Goal: Understand process/instructions

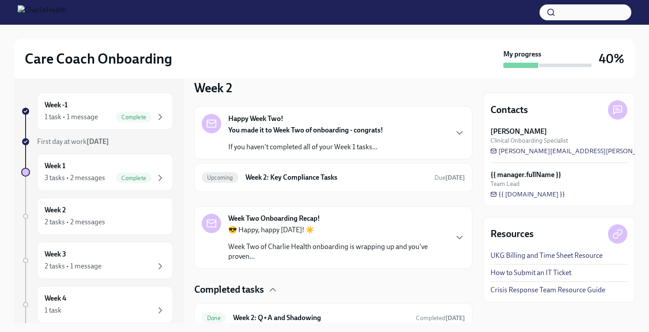
scroll to position [3, 0]
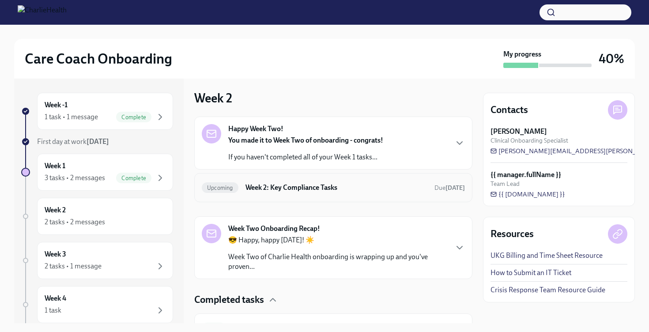
click at [308, 193] on div "Upcoming Week 2: Key Compliance Tasks Due [DATE]" at bounding box center [333, 188] width 263 height 14
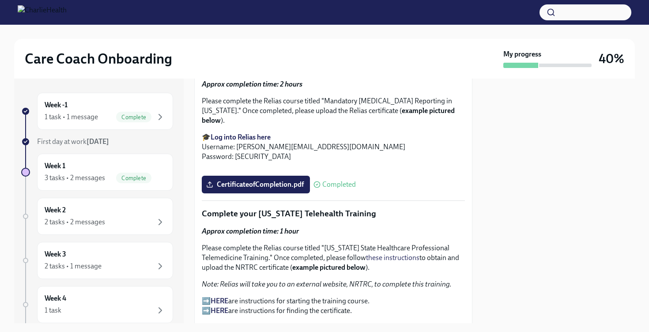
scroll to position [877, 0]
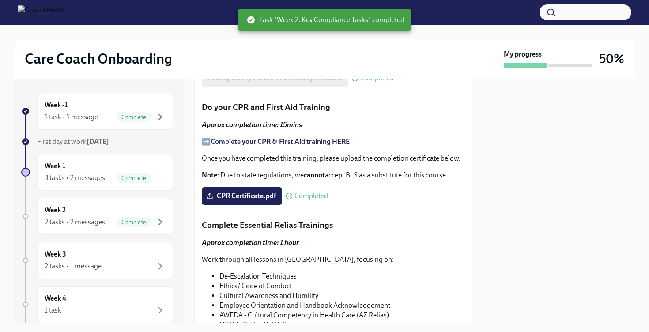
scroll to position [389, 0]
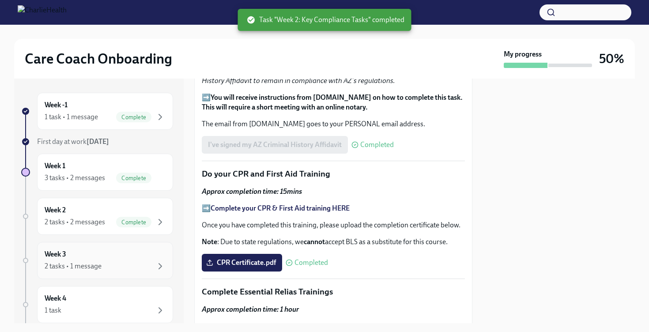
click at [136, 257] on div "Week 3 2 tasks • 1 message" at bounding box center [105, 261] width 121 height 22
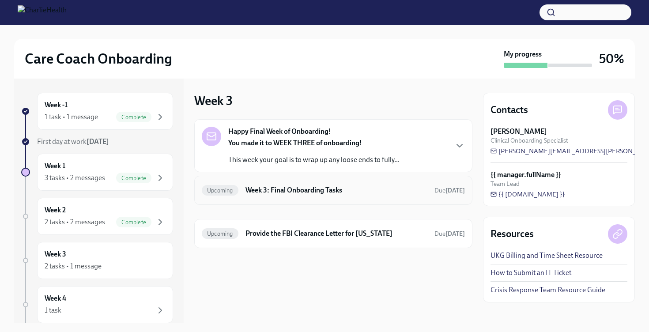
click at [320, 184] on div "Upcoming Week 3: Final Onboarding Tasks Due [DATE]" at bounding box center [333, 190] width 263 height 14
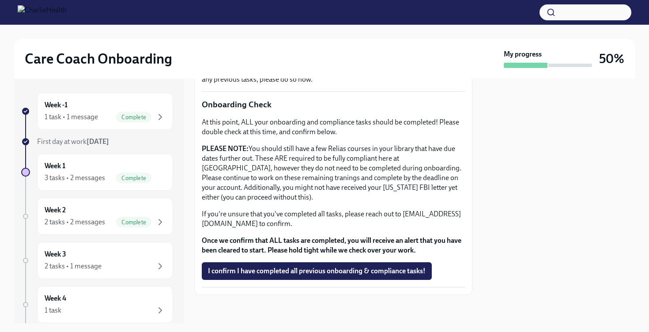
scroll to position [272, 0]
click at [140, 297] on div "Week 4 1 task" at bounding box center [105, 305] width 121 height 22
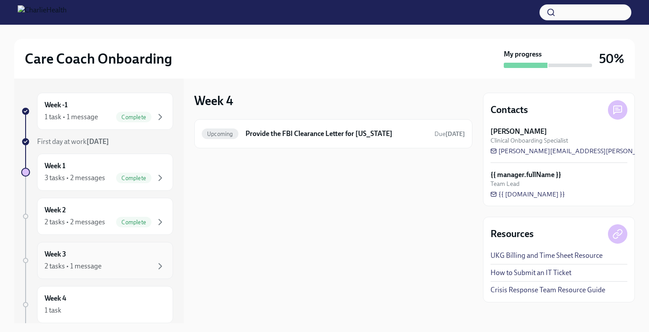
click at [159, 249] on div "Week 3 2 tasks • 1 message" at bounding box center [105, 260] width 136 height 37
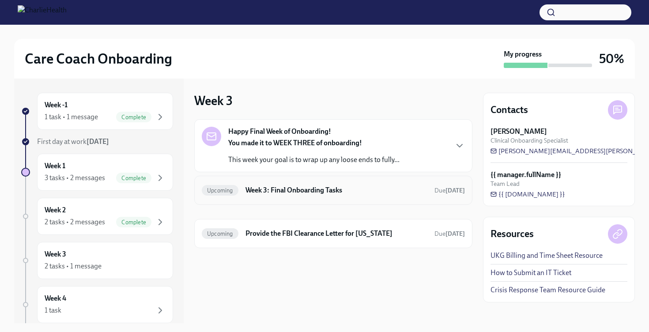
click at [300, 182] on div "Upcoming Week 3: Final Onboarding Tasks Due [DATE]" at bounding box center [333, 190] width 278 height 29
click at [291, 195] on div "Upcoming Week 3: Final Onboarding Tasks Due [DATE]" at bounding box center [333, 190] width 263 height 14
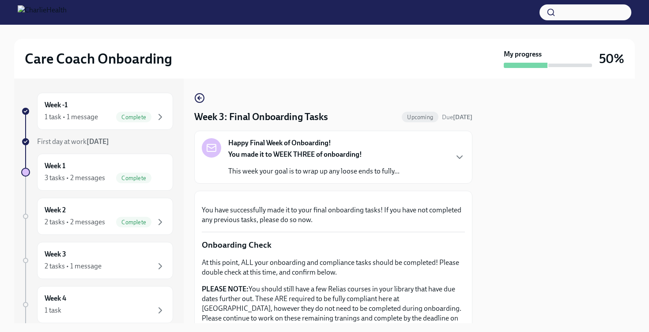
scroll to position [23, 0]
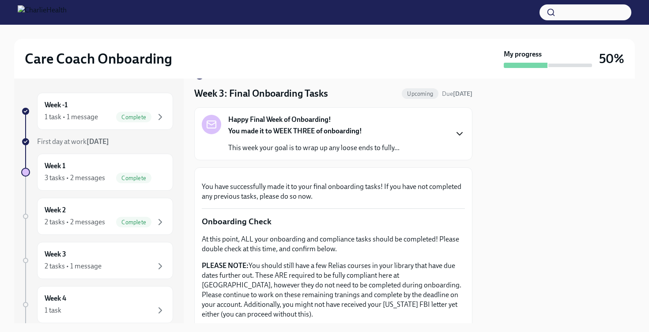
click at [457, 137] on icon "button" at bounding box center [459, 134] width 11 height 11
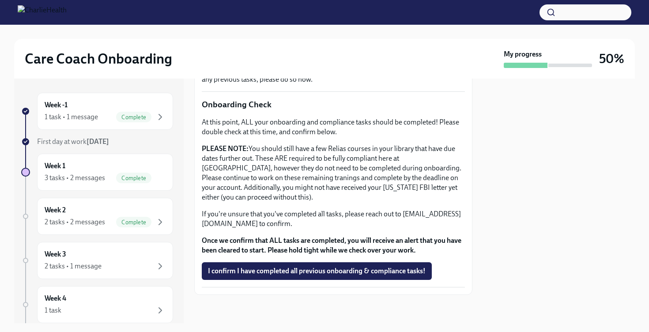
scroll to position [480, 0]
click at [168, 265] on div "Week 3 2 tasks • 1 message" at bounding box center [105, 260] width 136 height 37
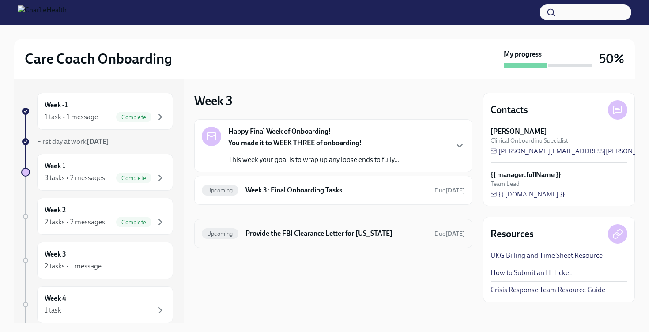
click at [301, 230] on h6 "Provide the FBI Clearance Letter for [US_STATE]" at bounding box center [337, 234] width 182 height 10
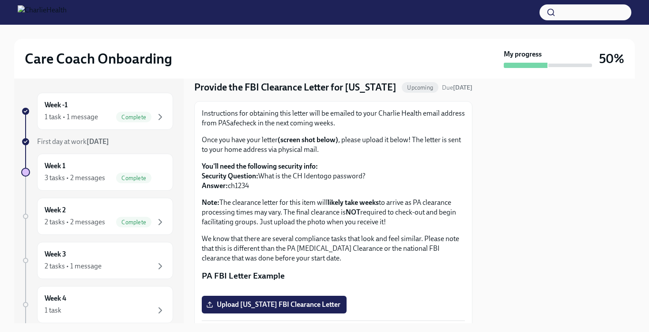
scroll to position [26, 0]
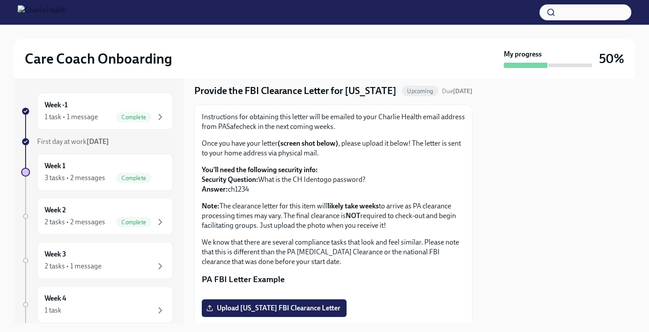
click at [245, 132] on p "Instructions for obtaining this letter will be emailed to your Charlie Health e…" at bounding box center [333, 121] width 263 height 19
copy p "PASafecheck"
click at [291, 54] on div "Care Coach Onboarding" at bounding box center [263, 59] width 476 height 18
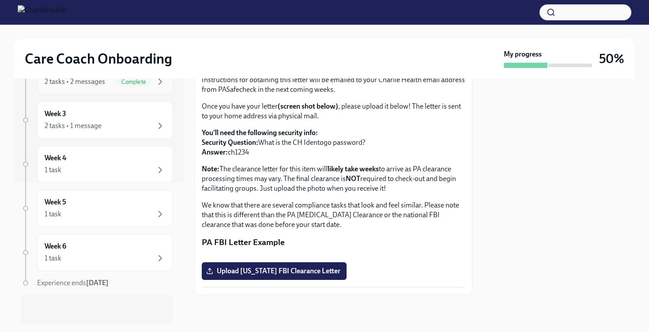
scroll to position [0, 0]
